Goal: Task Accomplishment & Management: Manage account settings

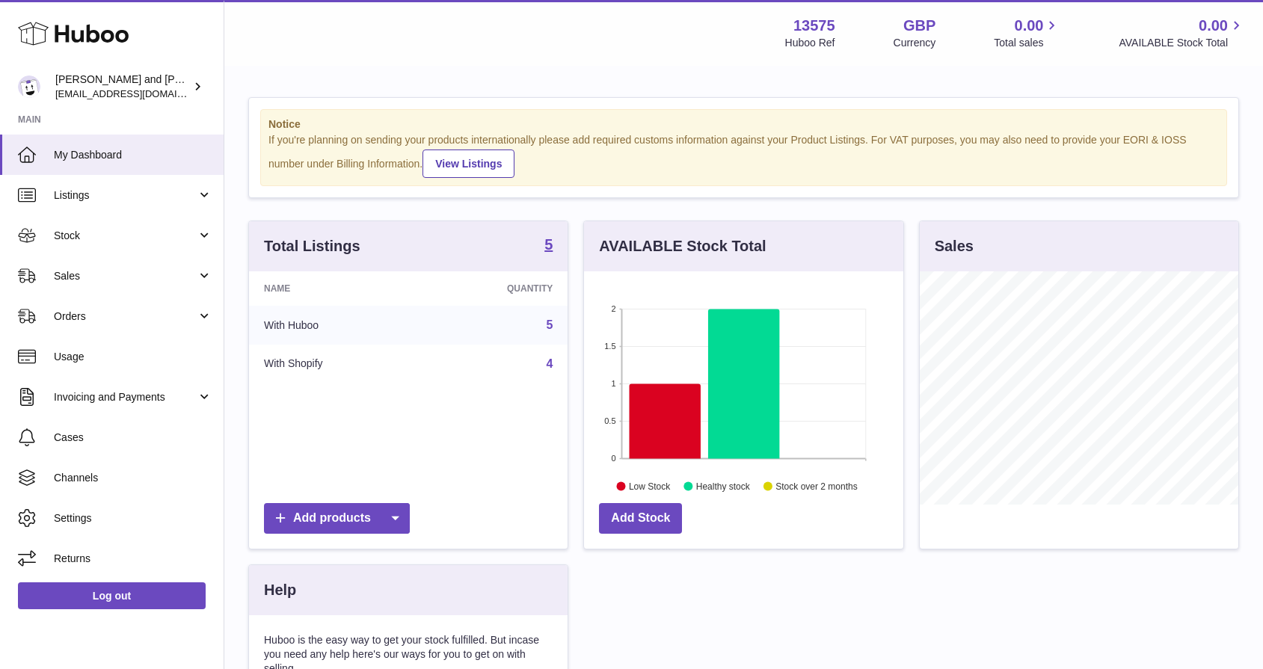
scroll to position [233, 319]
click at [99, 526] on link "Settings" at bounding box center [112, 518] width 224 height 40
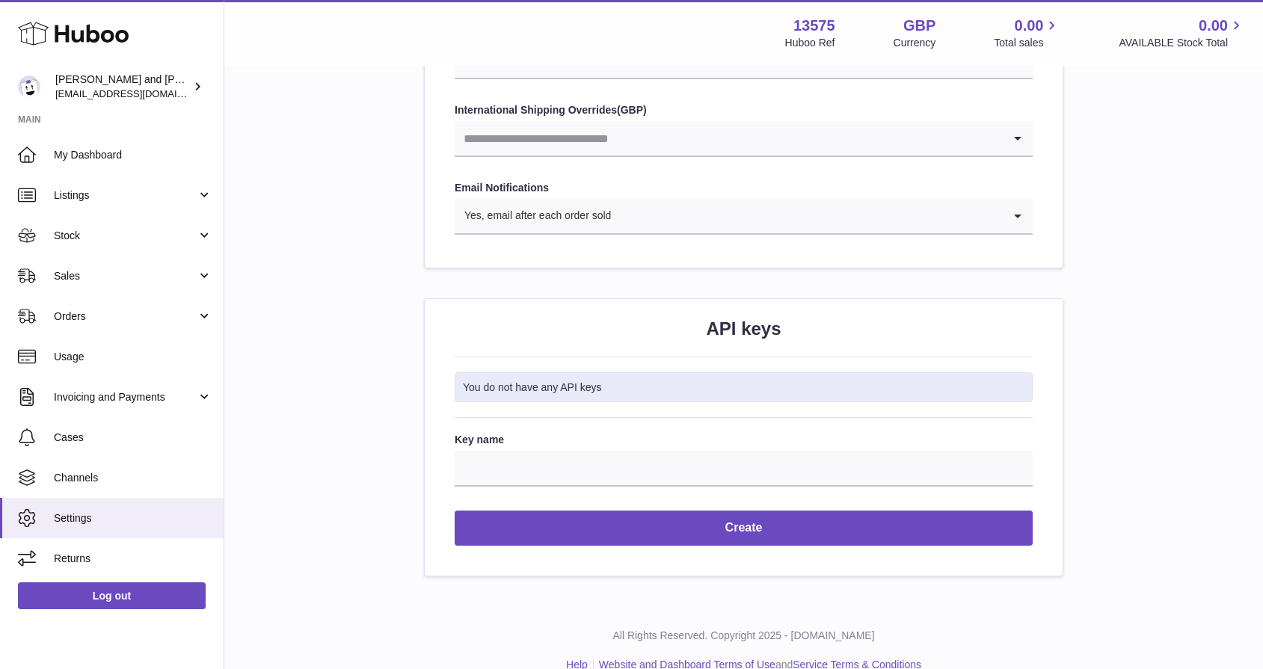
scroll to position [1587, 0]
click at [542, 201] on div "Yes, email after each order sold" at bounding box center [729, 217] width 548 height 34
click at [197, 235] on link "Stock" at bounding box center [112, 235] width 224 height 40
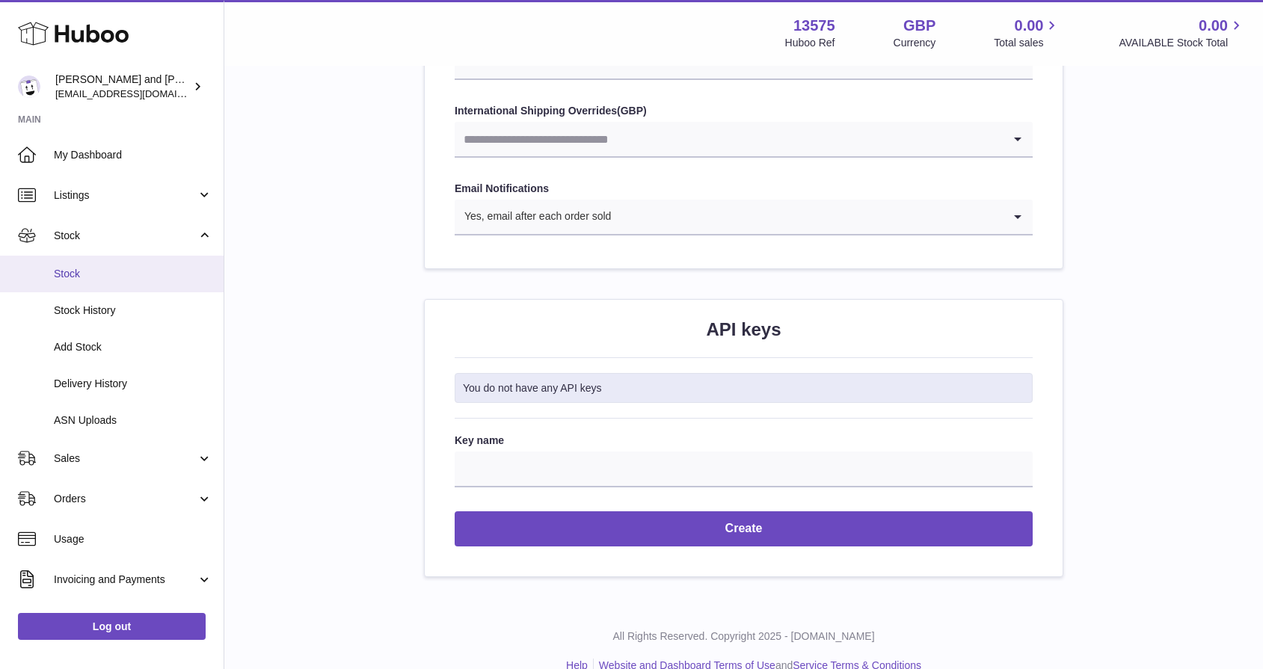
click at [191, 269] on span "Stock" at bounding box center [133, 274] width 159 height 14
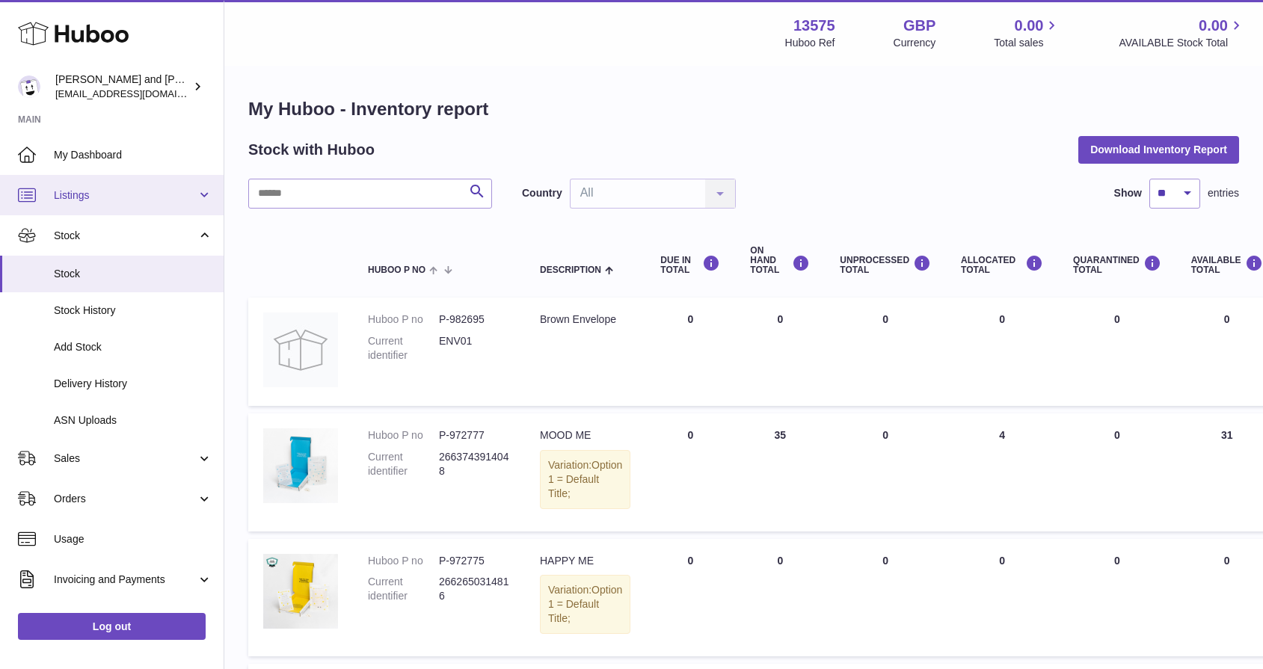
click at [87, 206] on link "Listings" at bounding box center [112, 195] width 224 height 40
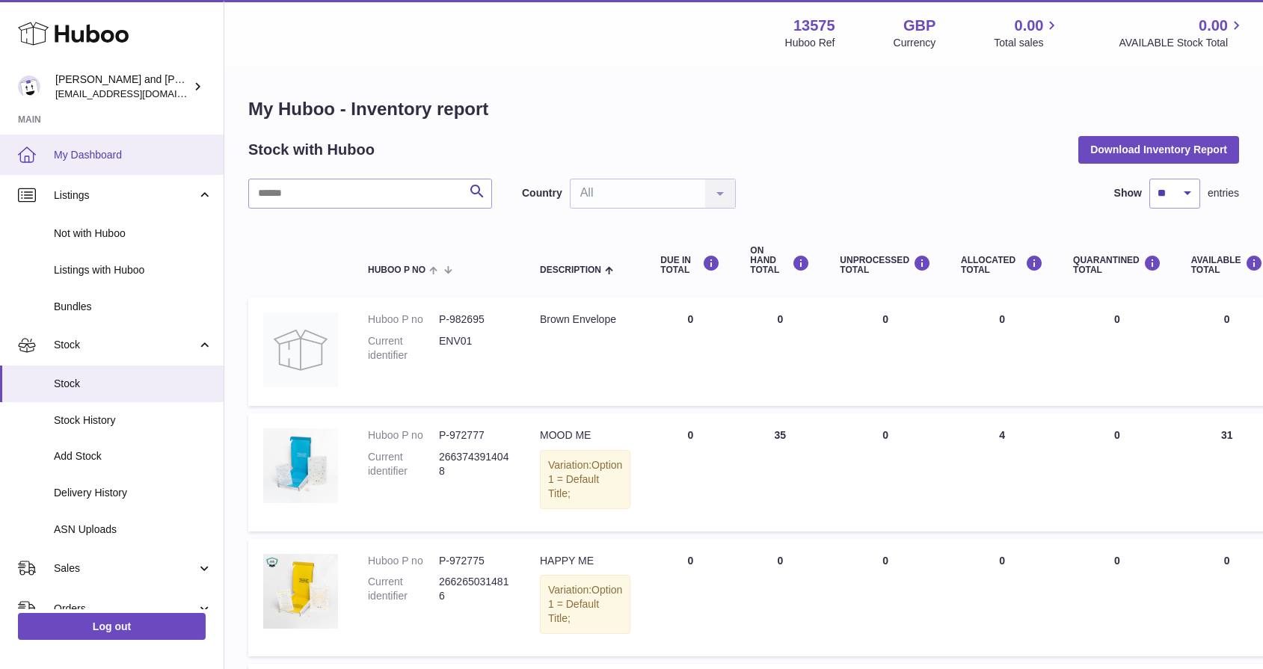
click at [94, 162] on link "My Dashboard" at bounding box center [112, 155] width 224 height 40
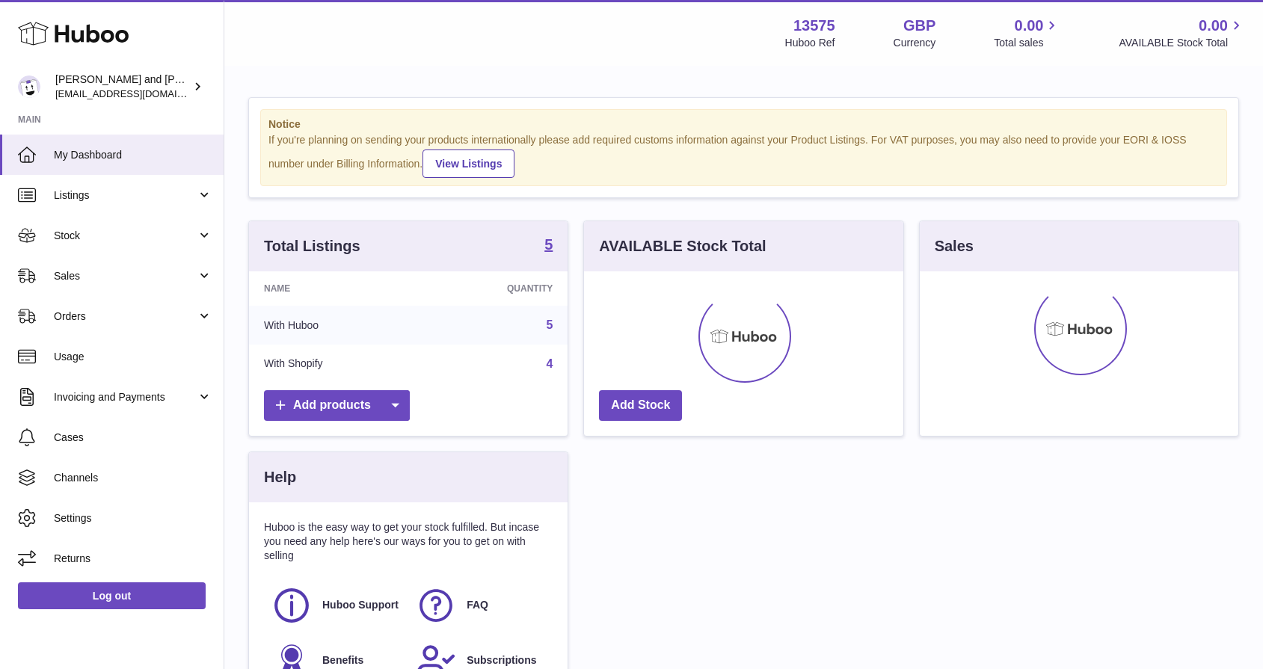
click at [70, 80] on div "Montgomery and Evelyn hello@montgomeryandevelyn.com" at bounding box center [122, 87] width 135 height 28
